Goal: Find specific page/section

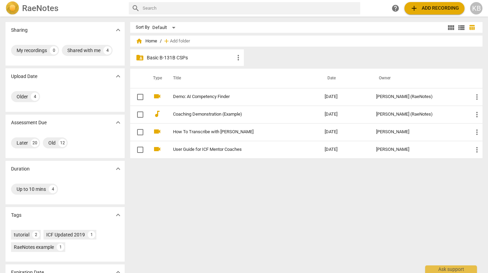
click at [186, 61] on p "Basic B-131B CSPs" at bounding box center [190, 57] width 87 height 7
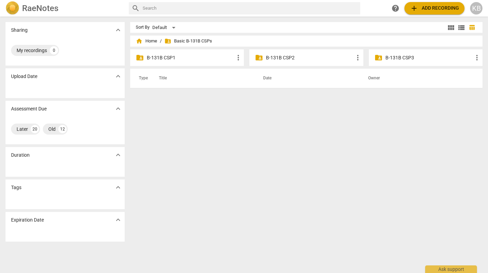
click at [283, 58] on p "B-131B CSP2" at bounding box center [309, 57] width 87 height 7
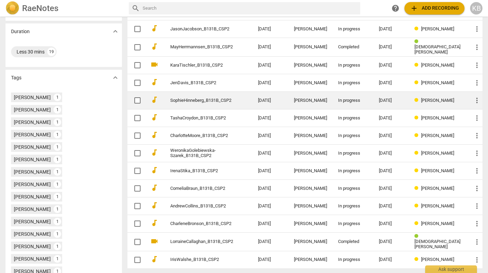
scroll to position [137, 0]
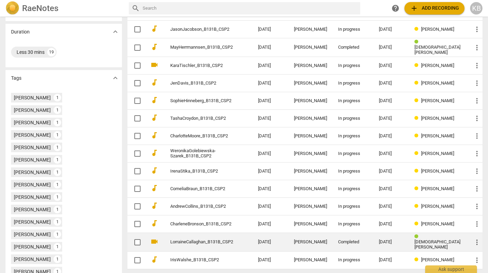
click at [214, 240] on link "LorraineCallaghan_B131B_CSP2" at bounding box center [201, 242] width 63 height 5
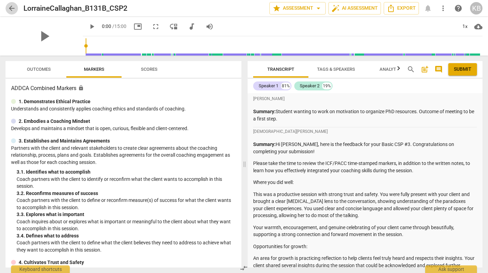
click at [11, 7] on span "arrow_back" at bounding box center [12, 8] width 8 height 8
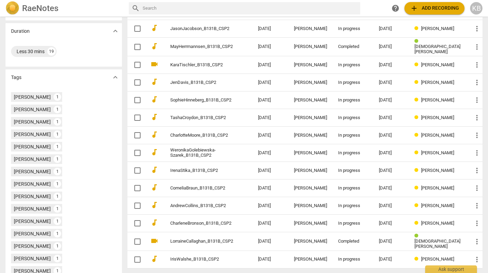
scroll to position [137, 0]
